Goal: Information Seeking & Learning: Learn about a topic

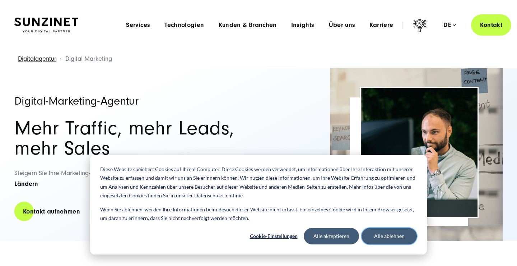
click at [376, 238] on button "Alle ablehnen" at bounding box center [389, 236] width 55 height 17
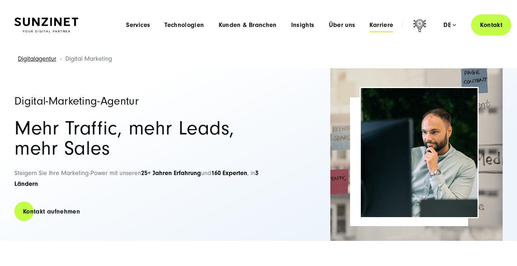
click at [377, 24] on span "Karriere" at bounding box center [382, 25] width 24 height 7
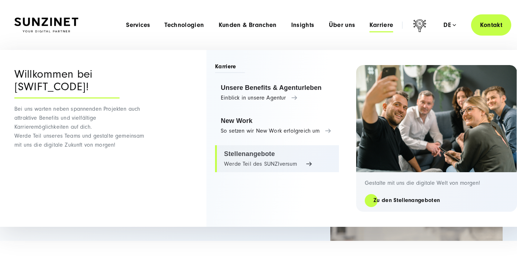
click at [265, 156] on link "Stellenangebote Werde Teil des SUNZIversum" at bounding box center [277, 158] width 124 height 27
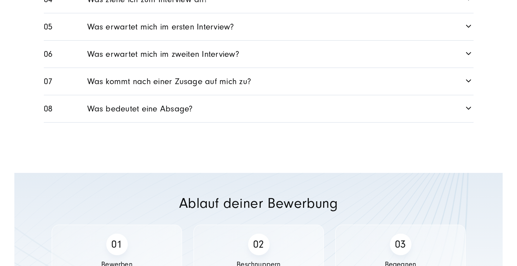
scroll to position [1241, 0]
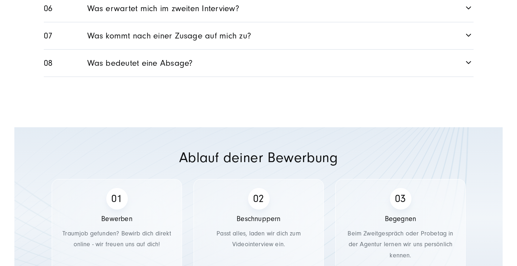
click at [180, 60] on link "Was bedeutet eine Absage?" at bounding box center [259, 63] width 430 height 27
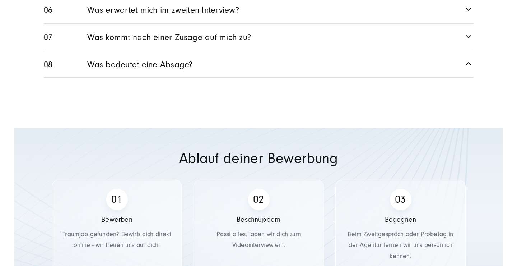
scroll to position [1241, 0]
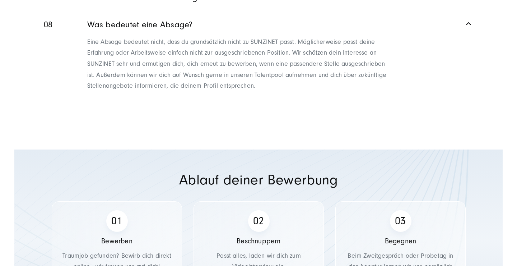
click at [171, 38] on p "Eine Absage bedeutet nicht, dass du grundsätzlich nicht zu SUNZINET passt. Mögl…" at bounding box center [239, 64] width 304 height 55
click at [144, 18] on link "Was bedeutet eine Absage?" at bounding box center [259, 23] width 430 height 24
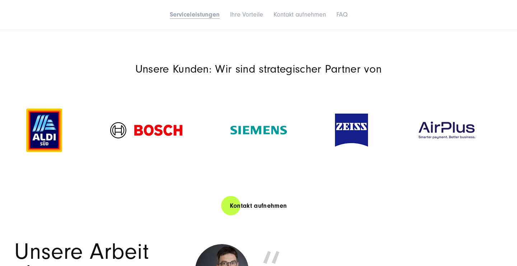
scroll to position [1086, 0]
